Goal: Check status: Check status

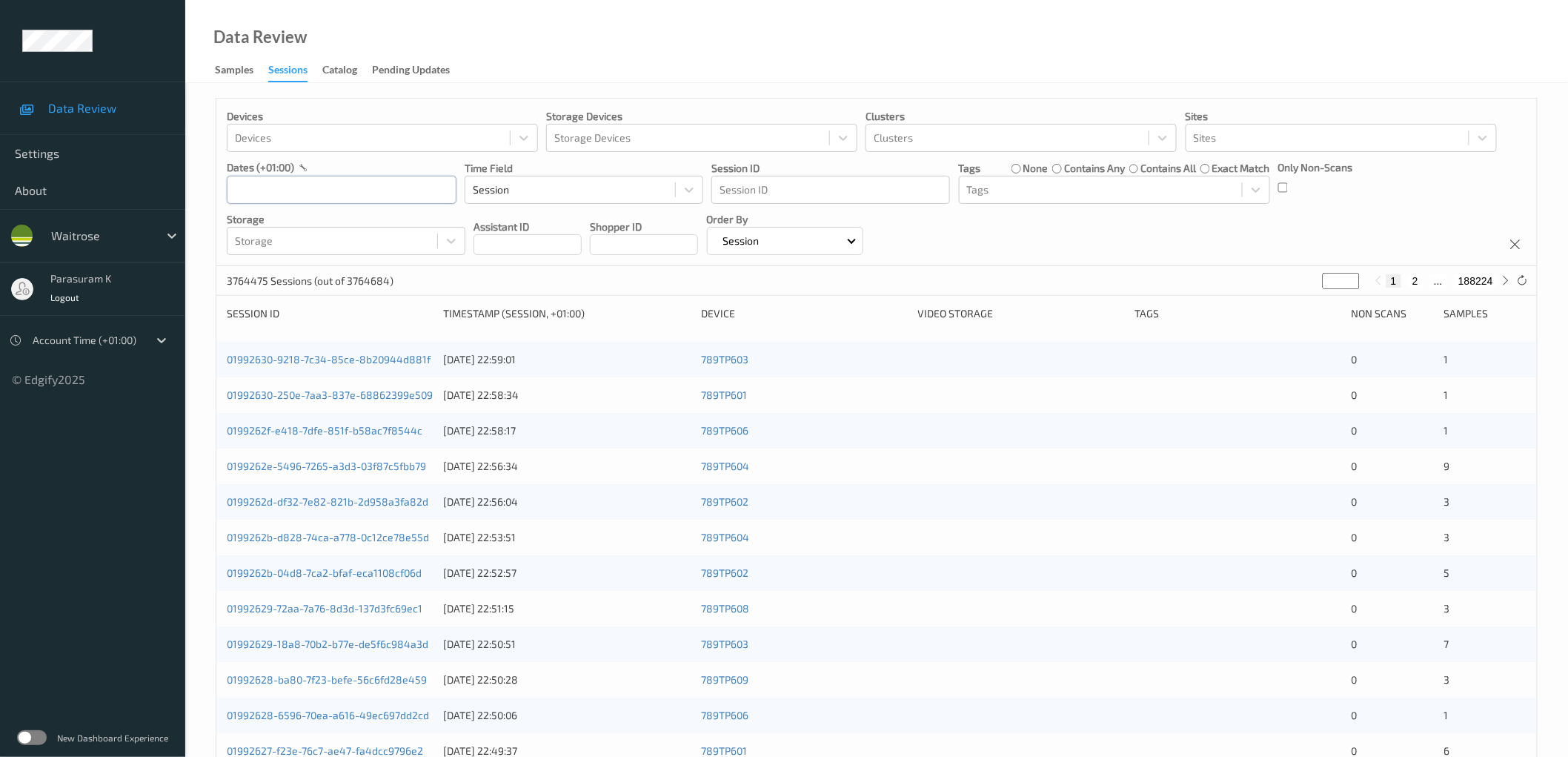
click at [319, 183] on input "text" at bounding box center [341, 189] width 230 height 28
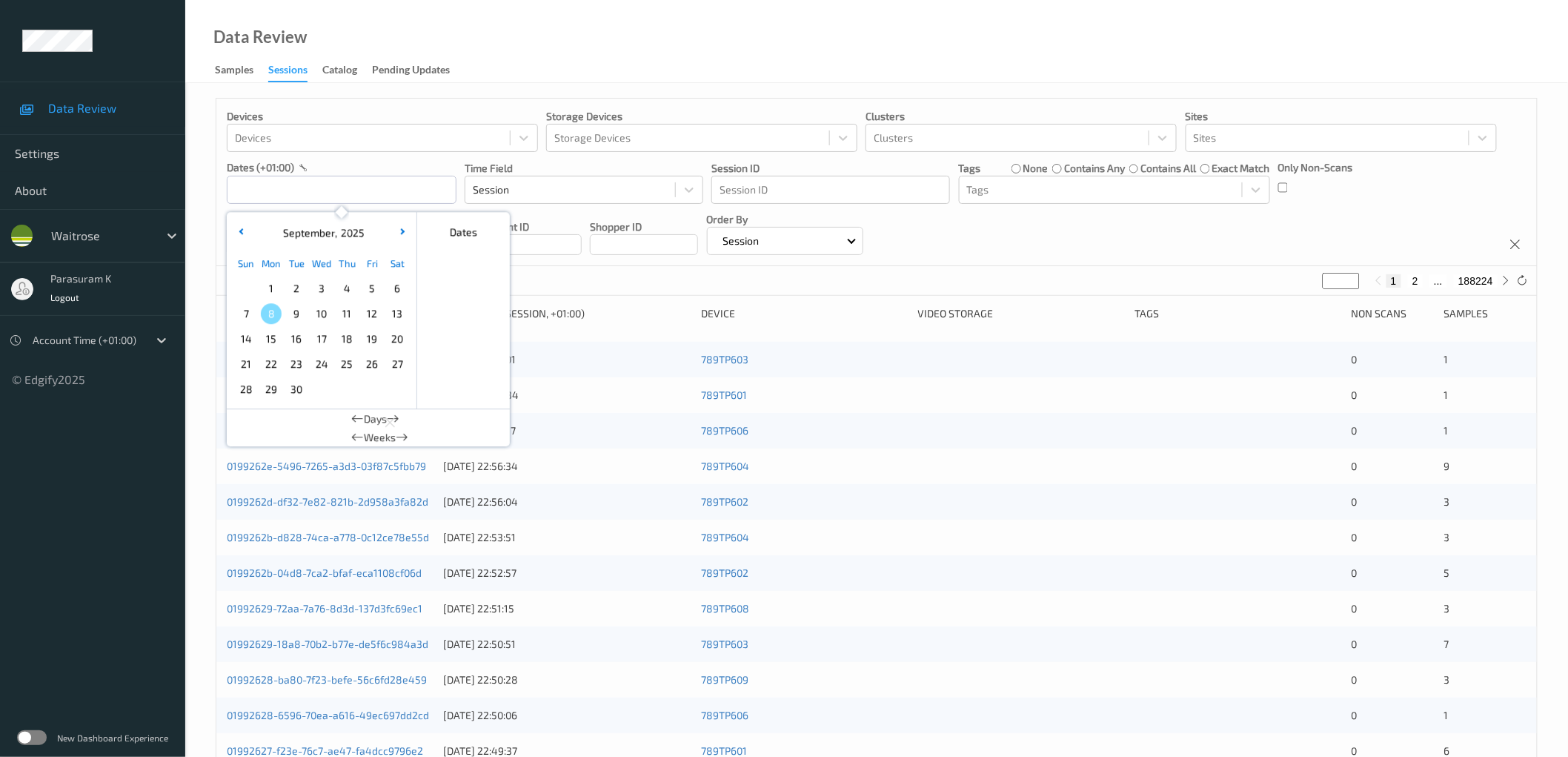
click at [395, 292] on span "6" at bounding box center [397, 288] width 21 height 21
click at [1063, 243] on div "Devices Devices Storage Devices Storage Devices Clusters Clusters Sites Sites d…" at bounding box center [876, 182] width 1321 height 167
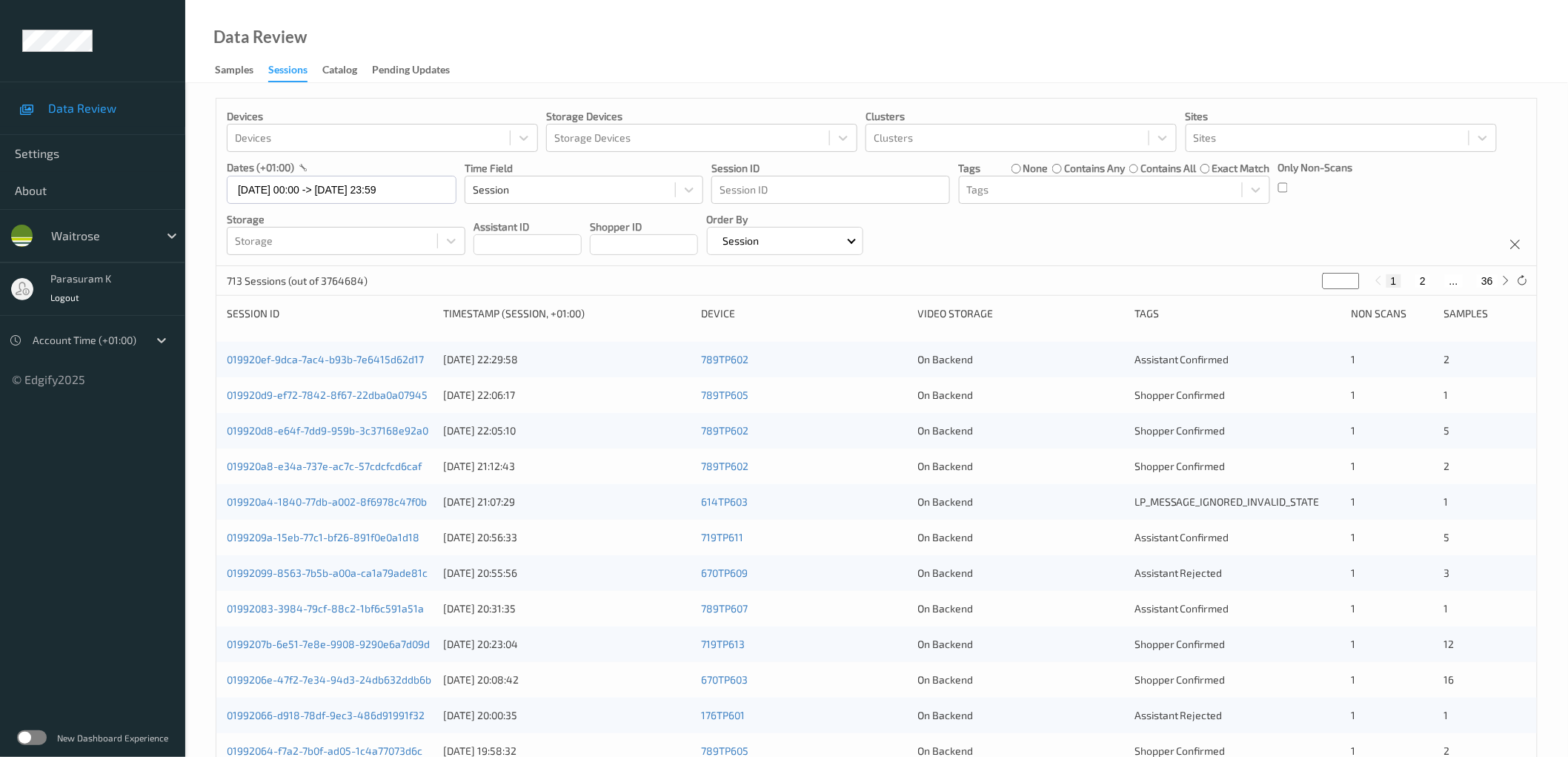
click at [1270, 227] on div "Devices Devices Storage Devices Storage Devices Clusters Clusters Sites Sites d…" at bounding box center [876, 182] width 1321 height 167
click at [365, 190] on input "[DATE] 00:00 -> [DATE] 23:59" at bounding box center [341, 189] width 230 height 28
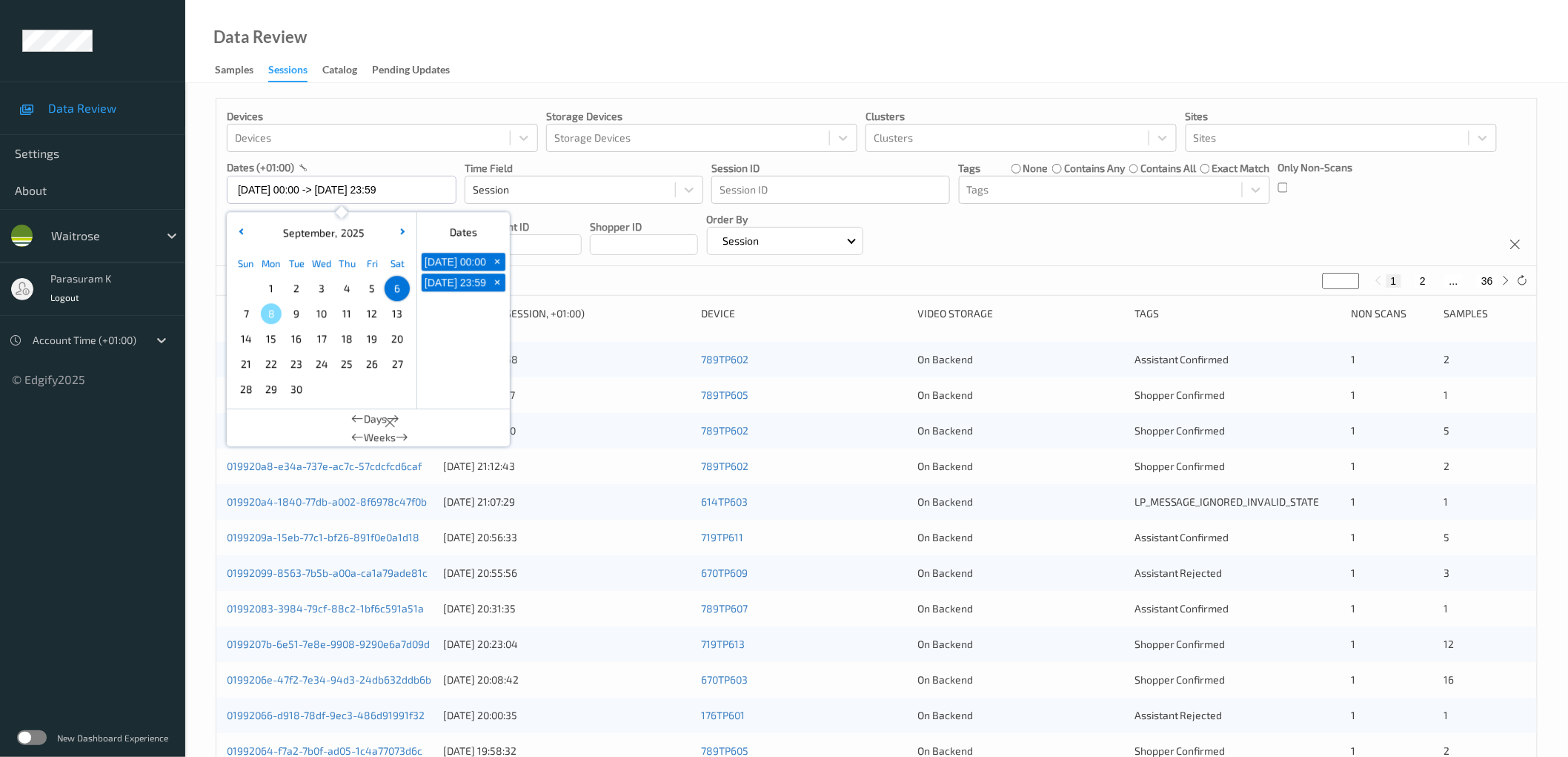
click at [248, 309] on span "7" at bounding box center [246, 313] width 21 height 21
type input "[DATE] 00:00 -> [DATE] 23:59"
click at [1101, 228] on div "Devices Devices Storage Devices Storage Devices Clusters Clusters Sites Sites d…" at bounding box center [876, 182] width 1321 height 167
